Goal: Task Accomplishment & Management: Use online tool/utility

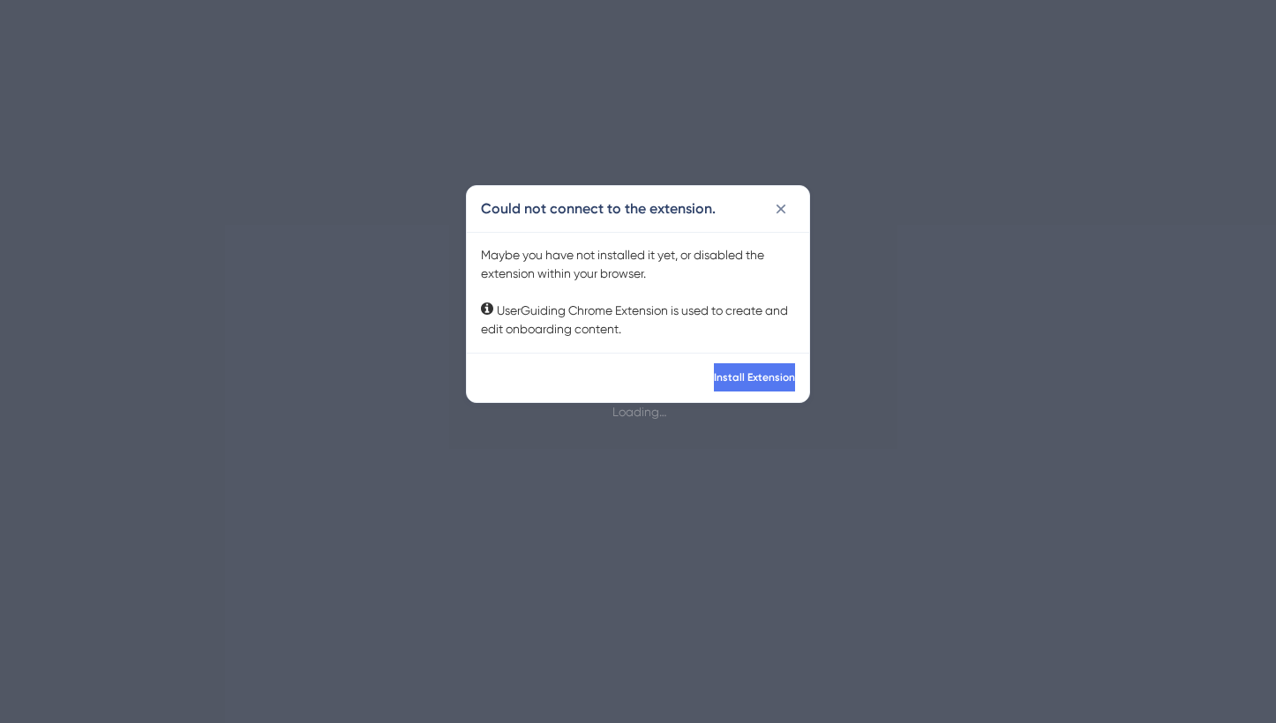
click at [780, 319] on div "Maybe you have not installed it yet, or disabled the extension within your brow…" at bounding box center [638, 292] width 314 height 93
click at [557, 229] on div "Could not connect to the extension." at bounding box center [638, 209] width 342 height 46
click at [714, 389] on button "Install Extension" at bounding box center [754, 377] width 81 height 28
click at [589, 328] on div "Maybe you have not installed it yet, or disabled the extension within your brow…" at bounding box center [638, 292] width 314 height 93
drag, startPoint x: 702, startPoint y: 246, endPoint x: 580, endPoint y: 203, distance: 130.0
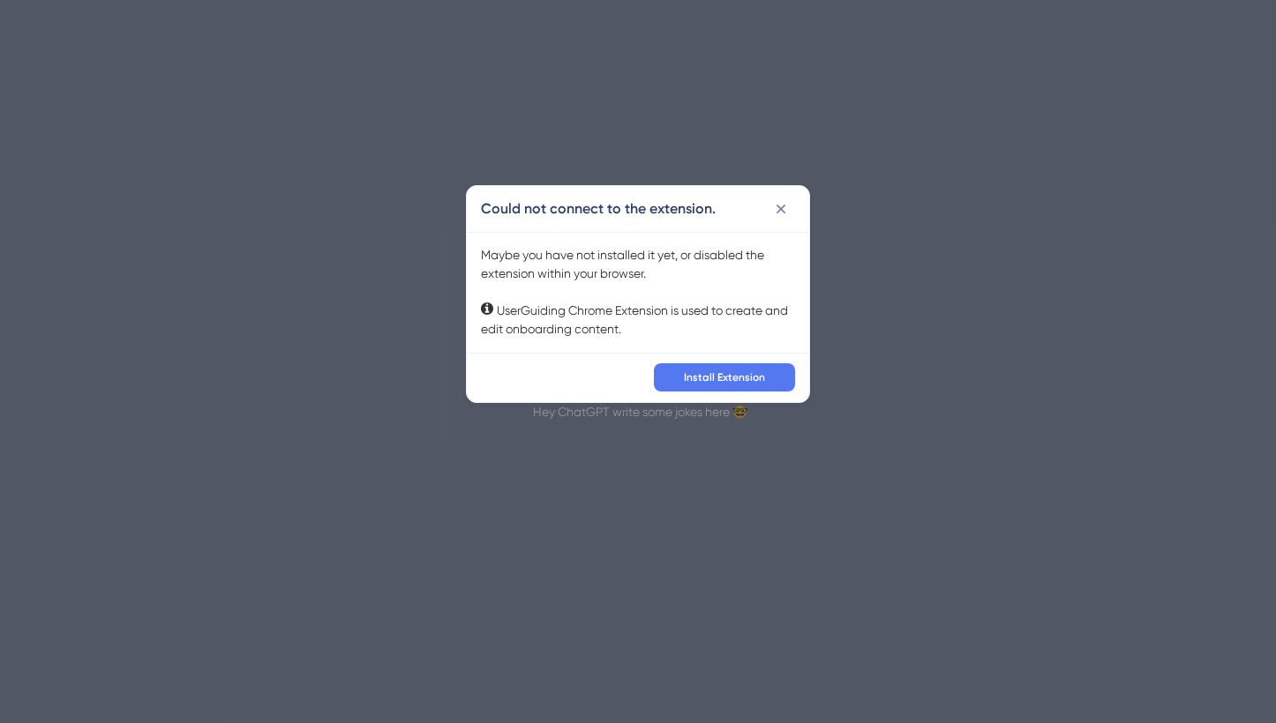
click at [701, 246] on div "Maybe you have not installed it yet, or disabled the extension within your brow…" at bounding box center [638, 292] width 314 height 93
